Goal: Complete application form

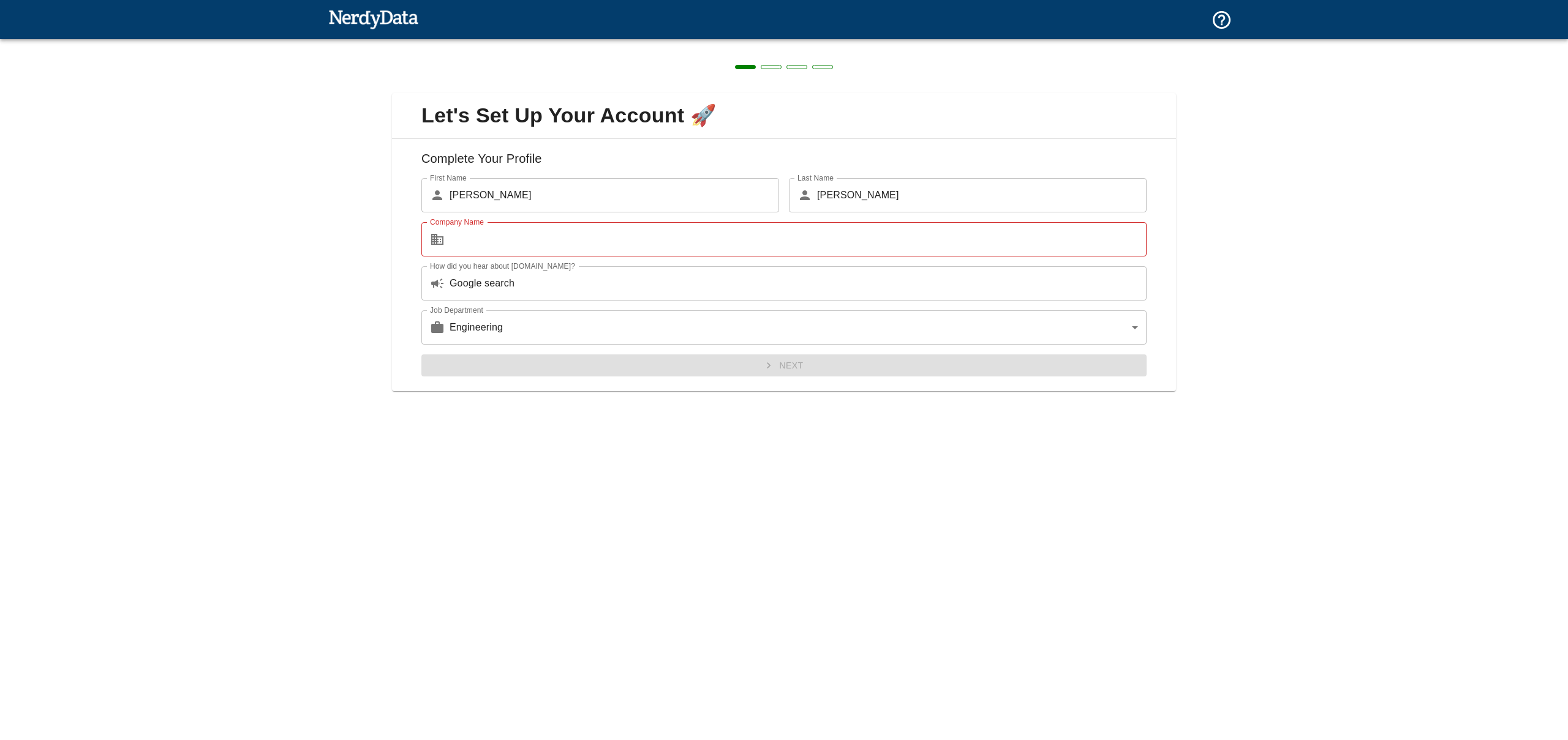
drag, startPoint x: 1368, startPoint y: 167, endPoint x: 779, endPoint y: 76, distance: 596.0
click at [1368, 167] on div "Let's Set Up Your Account 🚀 Complete Your Profile First Name ​ [PERSON_NAME] Fi…" at bounding box center [784, 234] width 1568 height 391
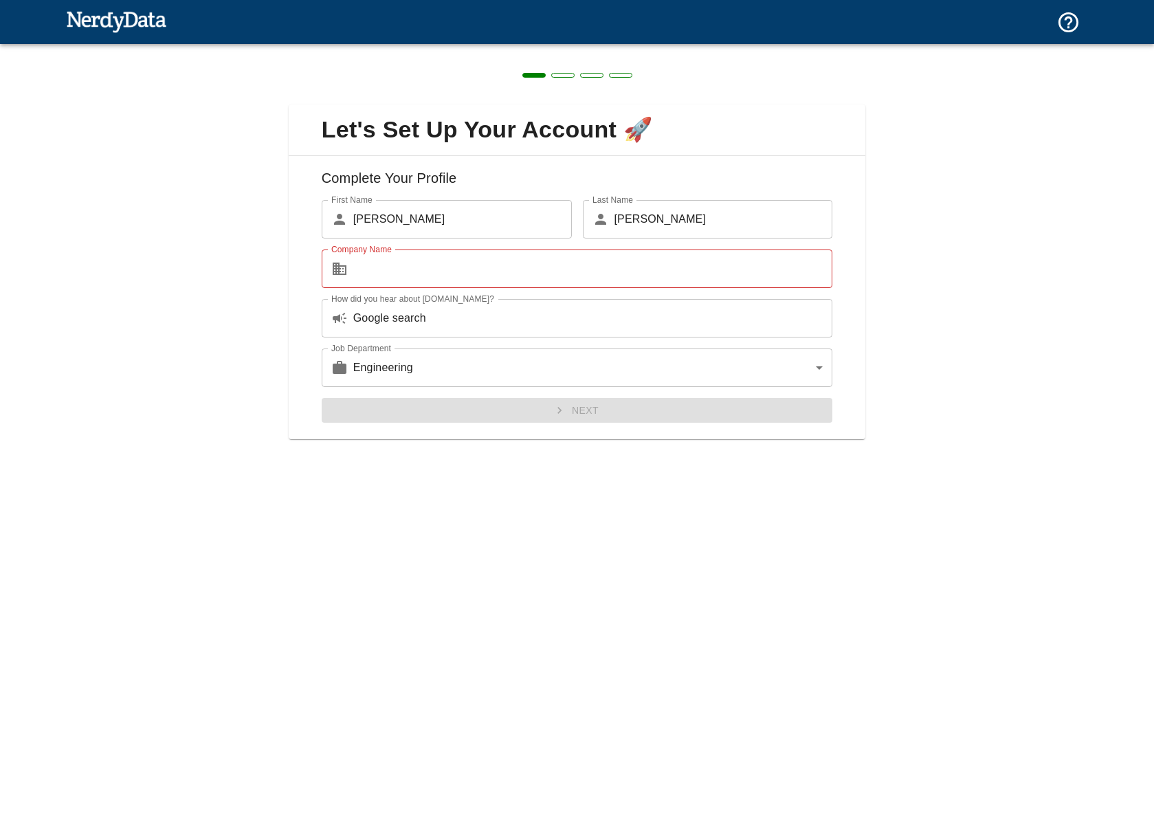
click at [1058, 295] on div "Let's Set Up Your Account 🚀 Complete Your Profile First Name ​ [PERSON_NAME] Fi…" at bounding box center [577, 263] width 1154 height 439
